Goal: Browse casually

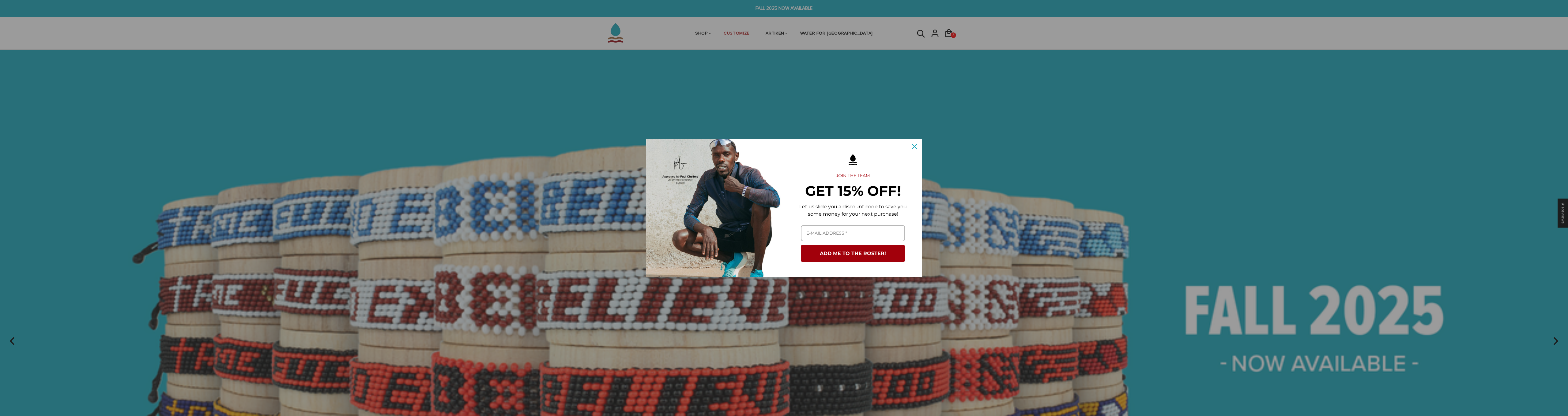
click at [914, 146] on icon "close icon" at bounding box center [914, 147] width 5 height 5
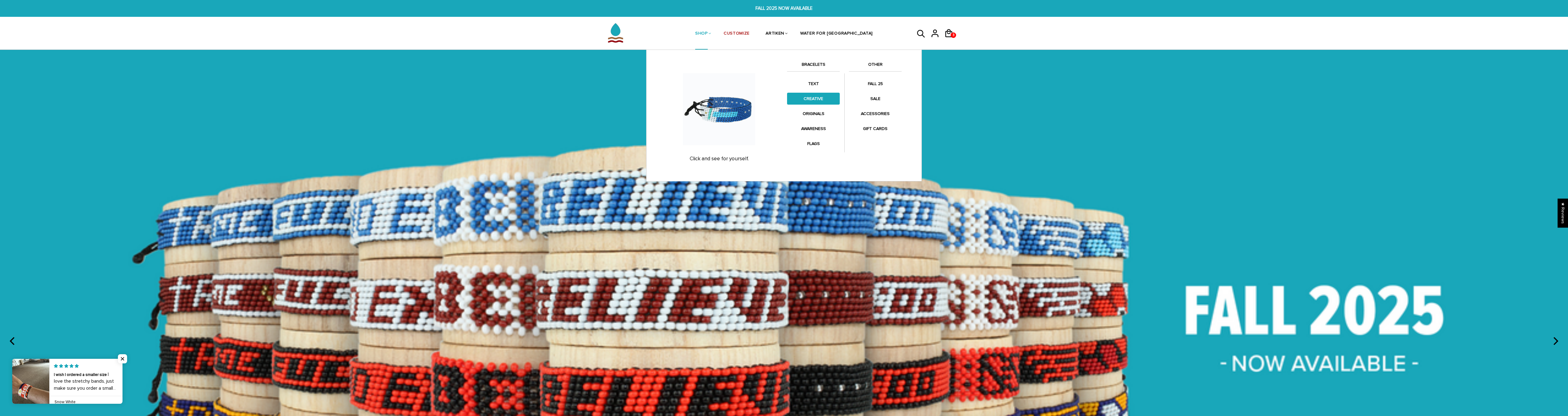
click at [817, 97] on link "CREATIVE" at bounding box center [813, 99] width 53 height 12
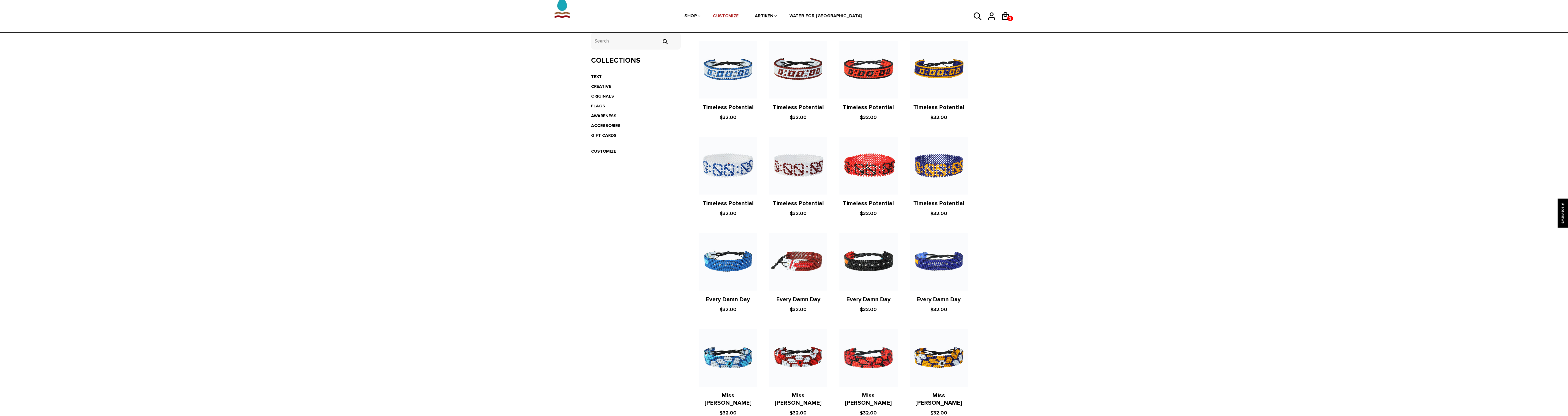
scroll to position [101, 0]
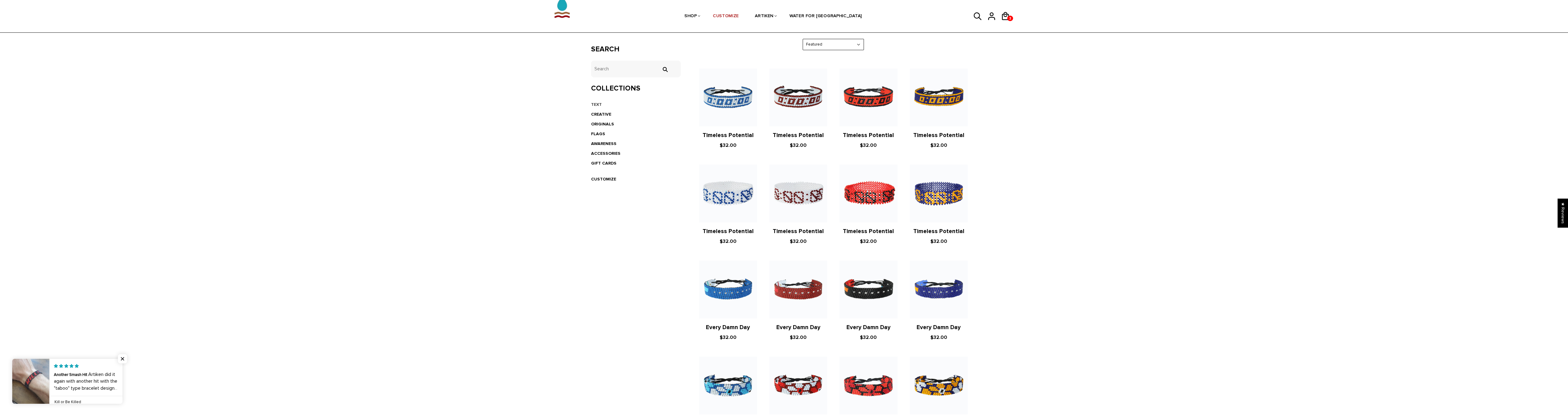
click at [595, 103] on link "TEXT" at bounding box center [597, 105] width 11 height 5
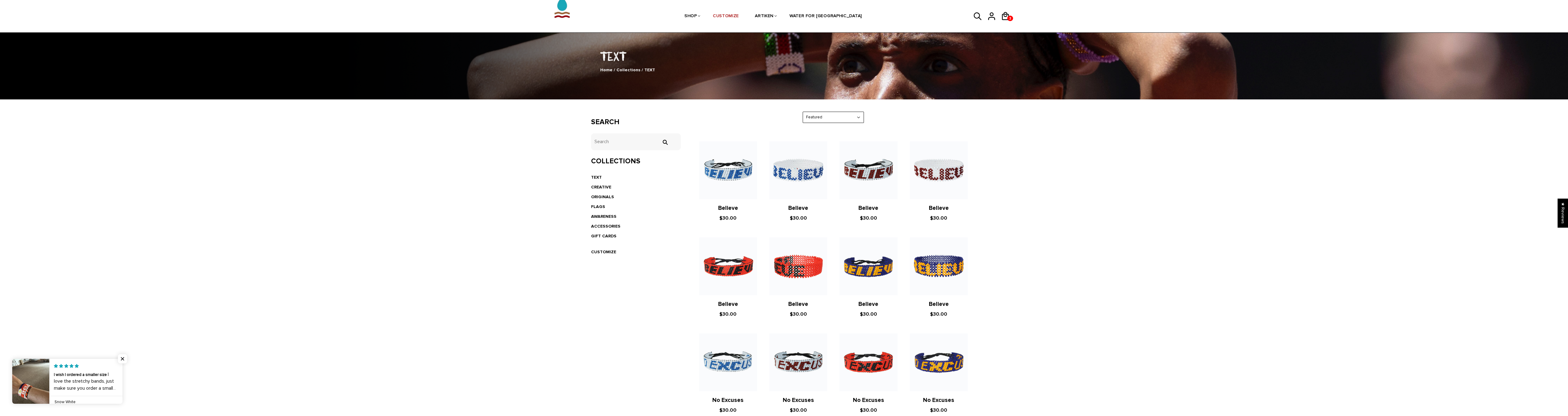
scroll to position [28, 0]
click at [603, 196] on link "ORIGINALS" at bounding box center [603, 196] width 23 height 5
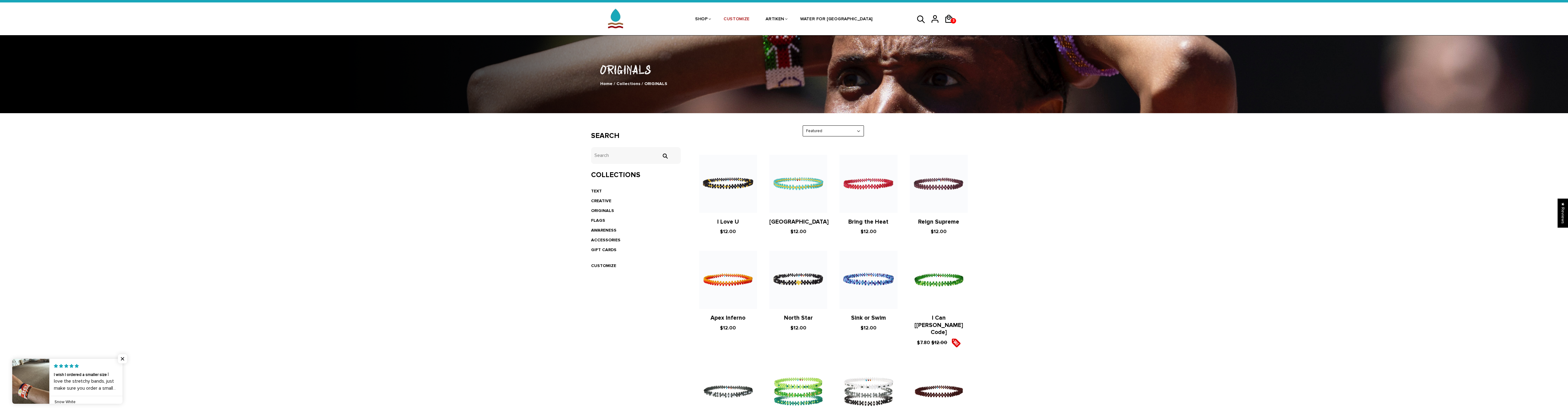
scroll to position [15, 0]
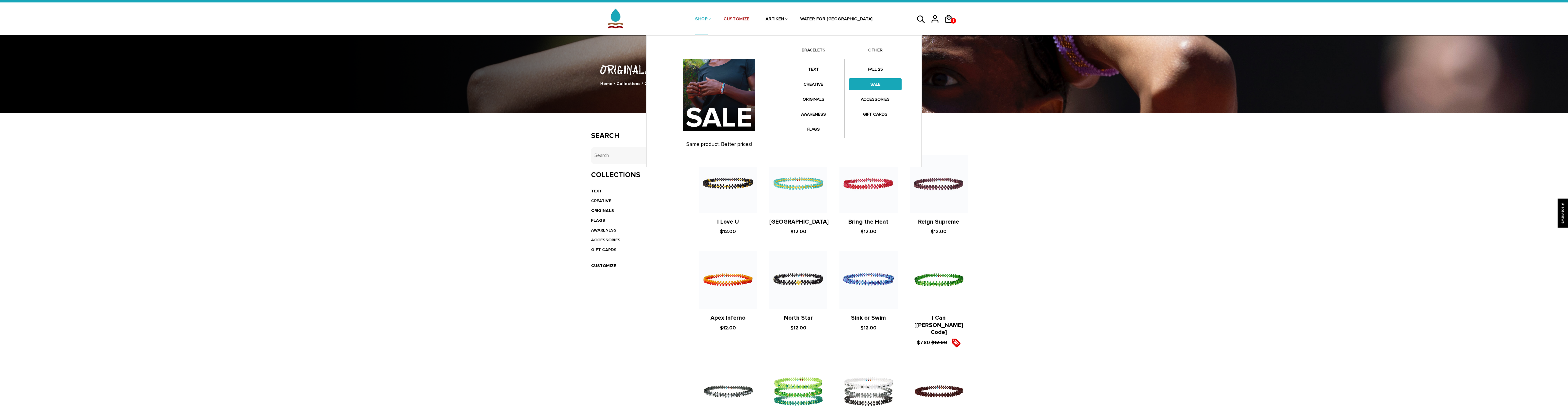
click at [880, 83] on link "SALE" at bounding box center [875, 85] width 53 height 12
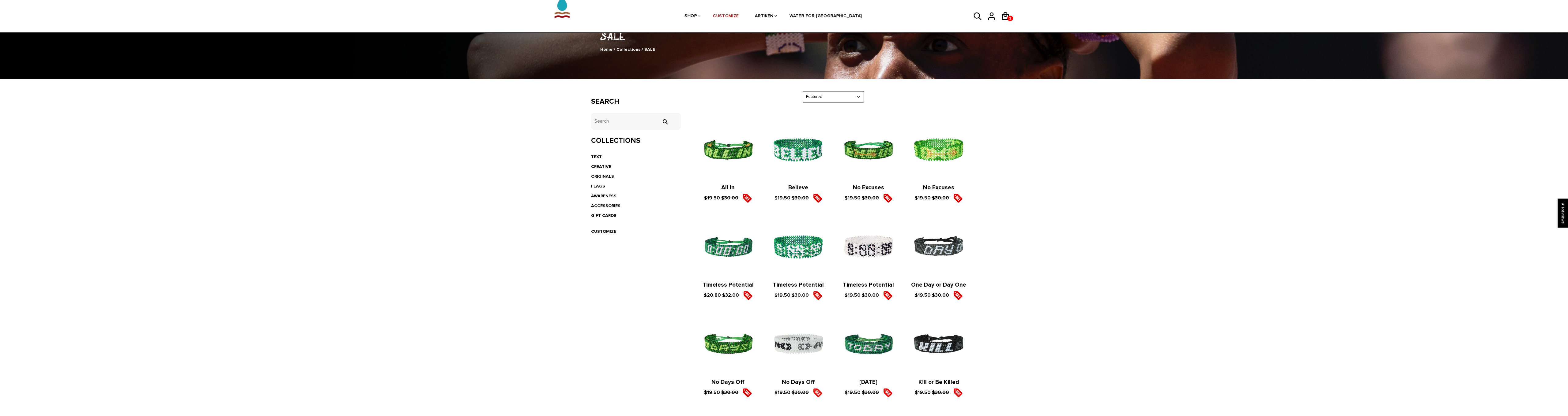
scroll to position [78, 0]
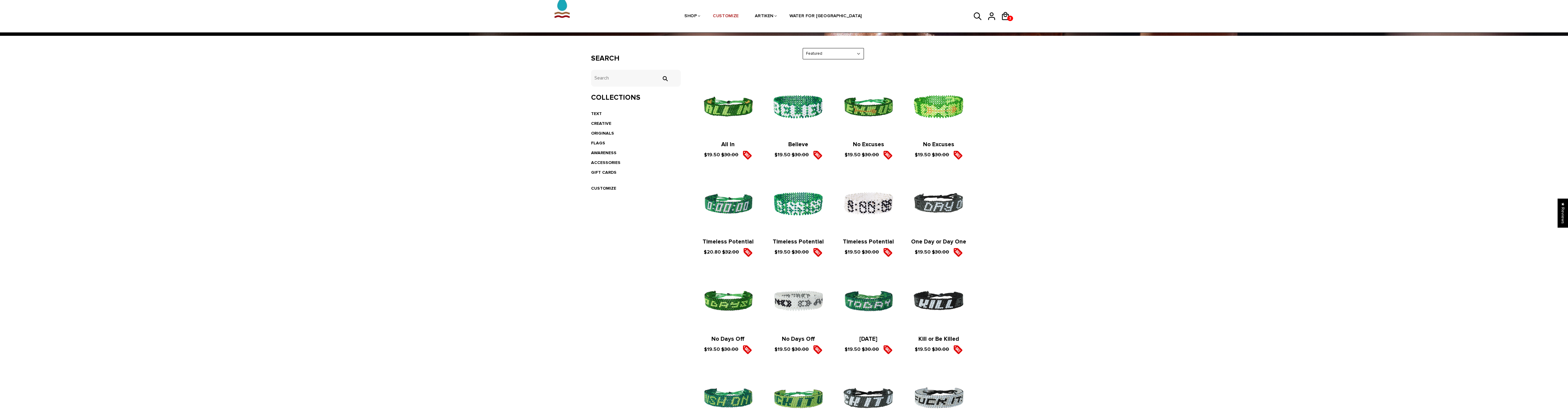
scroll to position [100, 0]
